Goal: Information Seeking & Learning: Learn about a topic

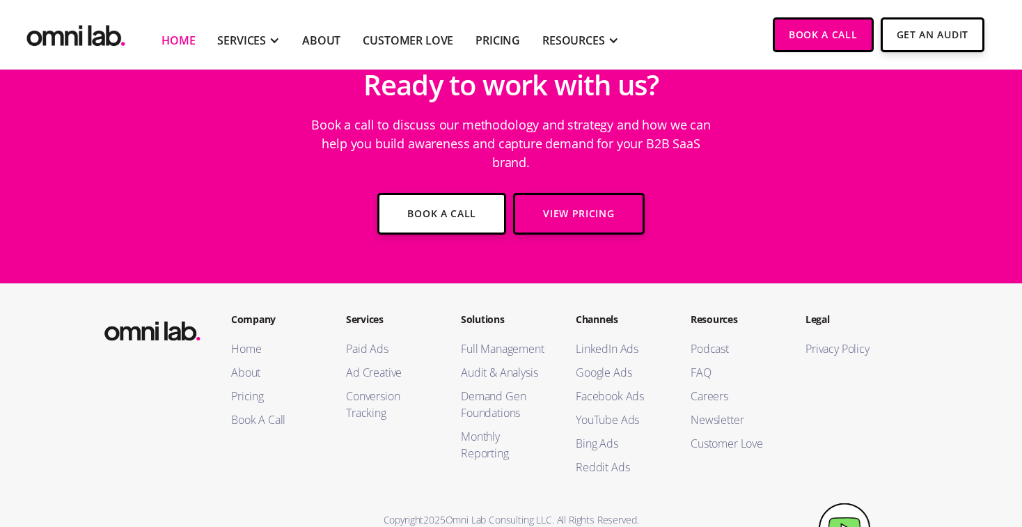
scroll to position [5086, 0]
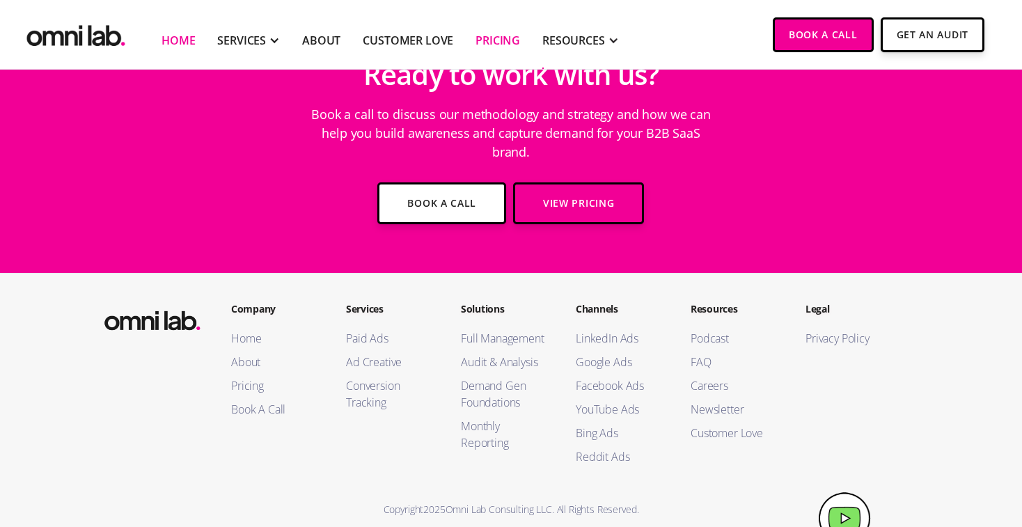
click at [508, 34] on link "Pricing" at bounding box center [497, 40] width 45 height 17
